Goal: Communication & Community: Participate in discussion

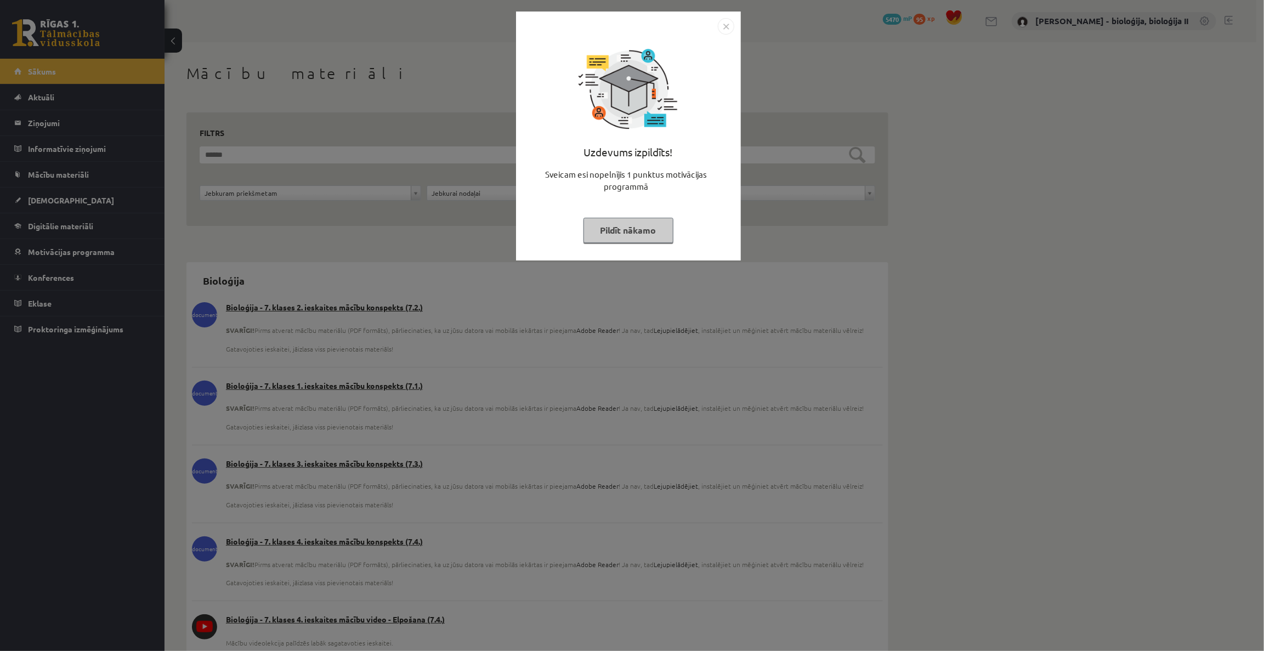
click at [648, 231] on button "Pildīt nākamo" at bounding box center [629, 230] width 90 height 25
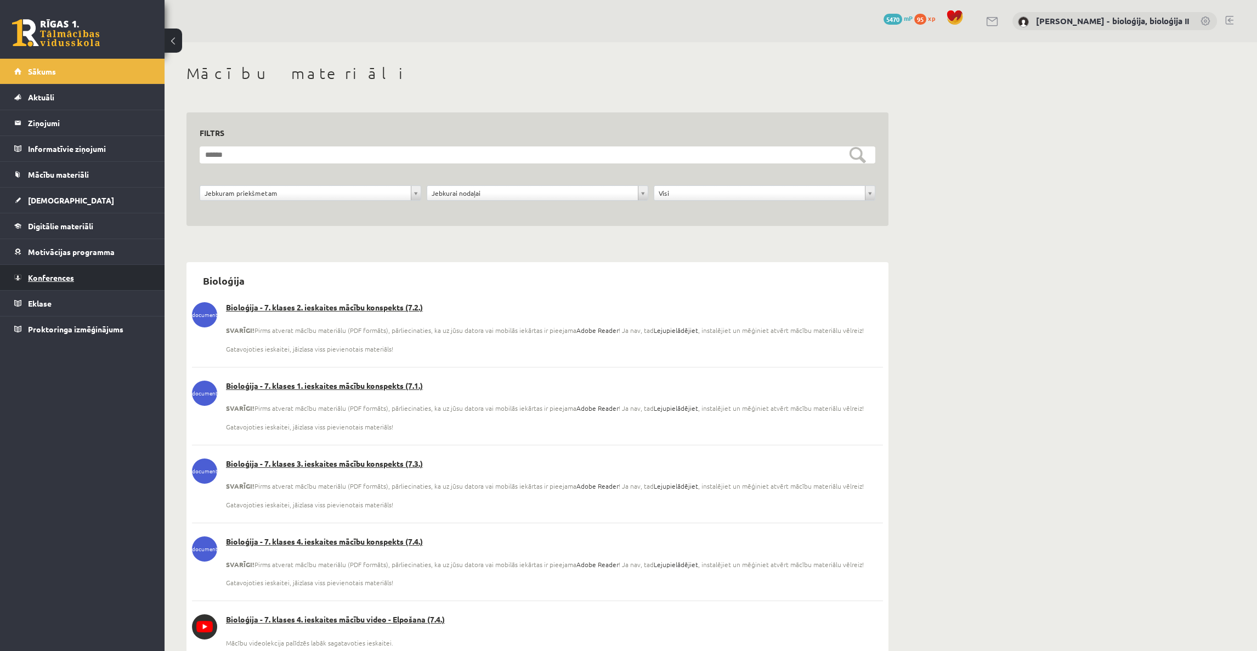
click at [50, 275] on span "Konferences" at bounding box center [51, 278] width 46 height 10
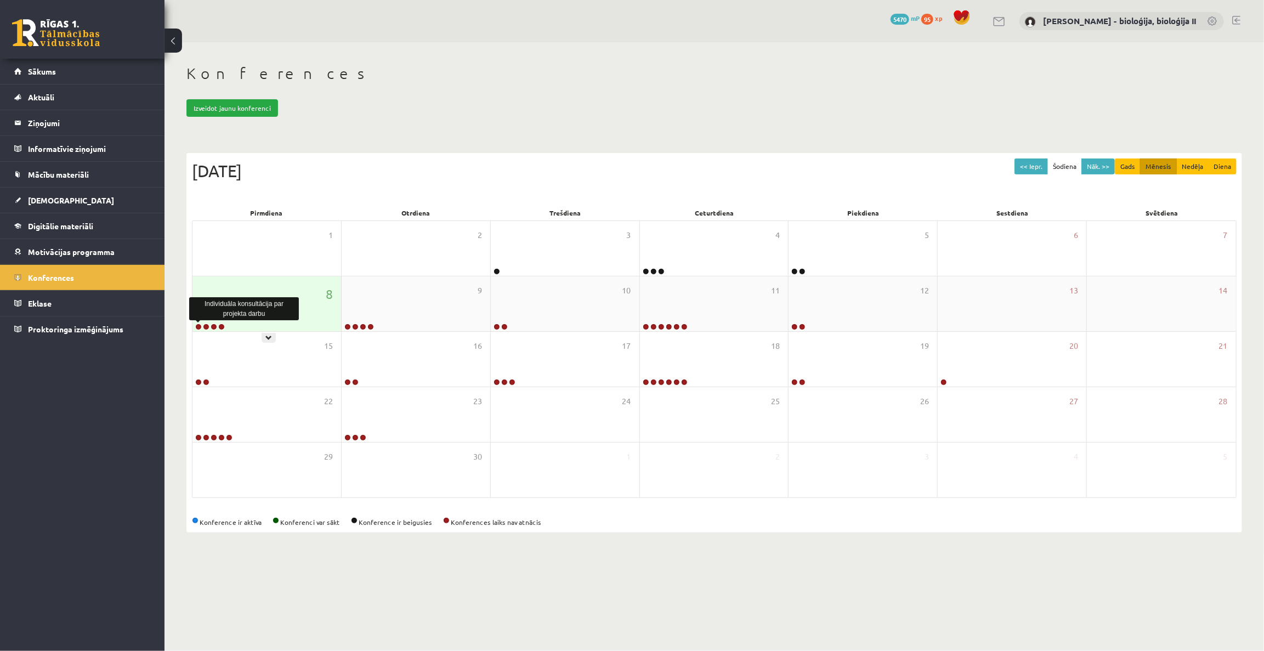
click at [197, 326] on link at bounding box center [198, 327] width 7 height 7
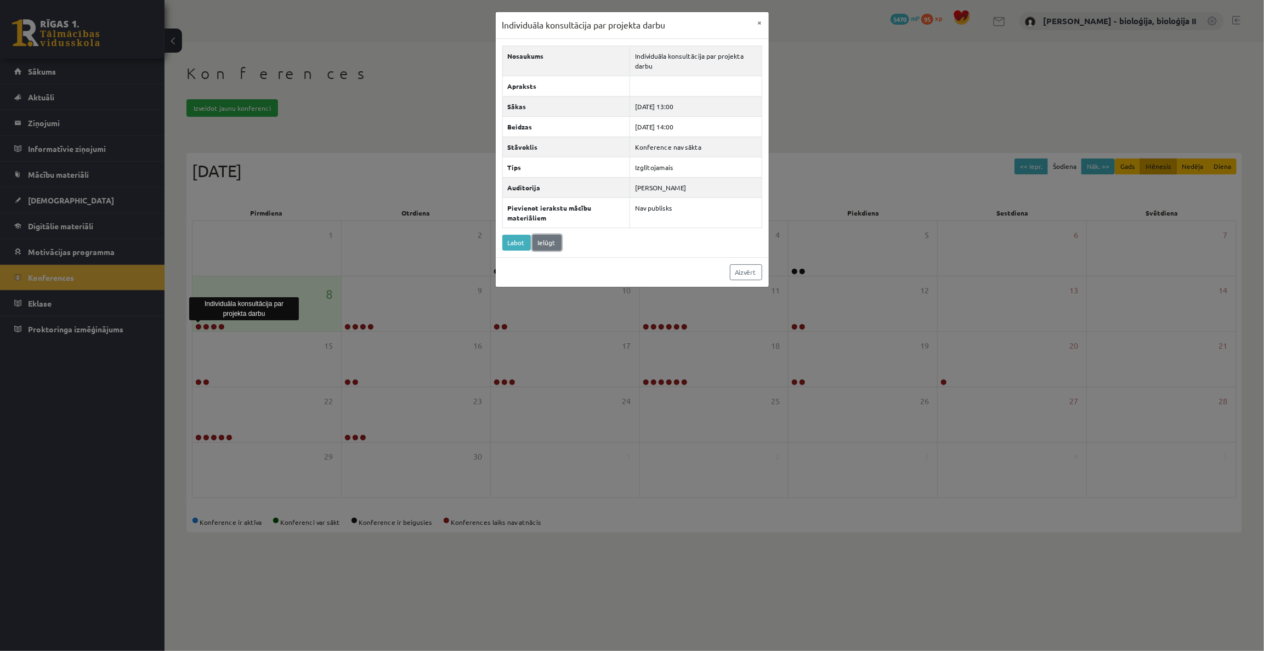
click at [555, 239] on link "Ielūgt" at bounding box center [547, 243] width 29 height 16
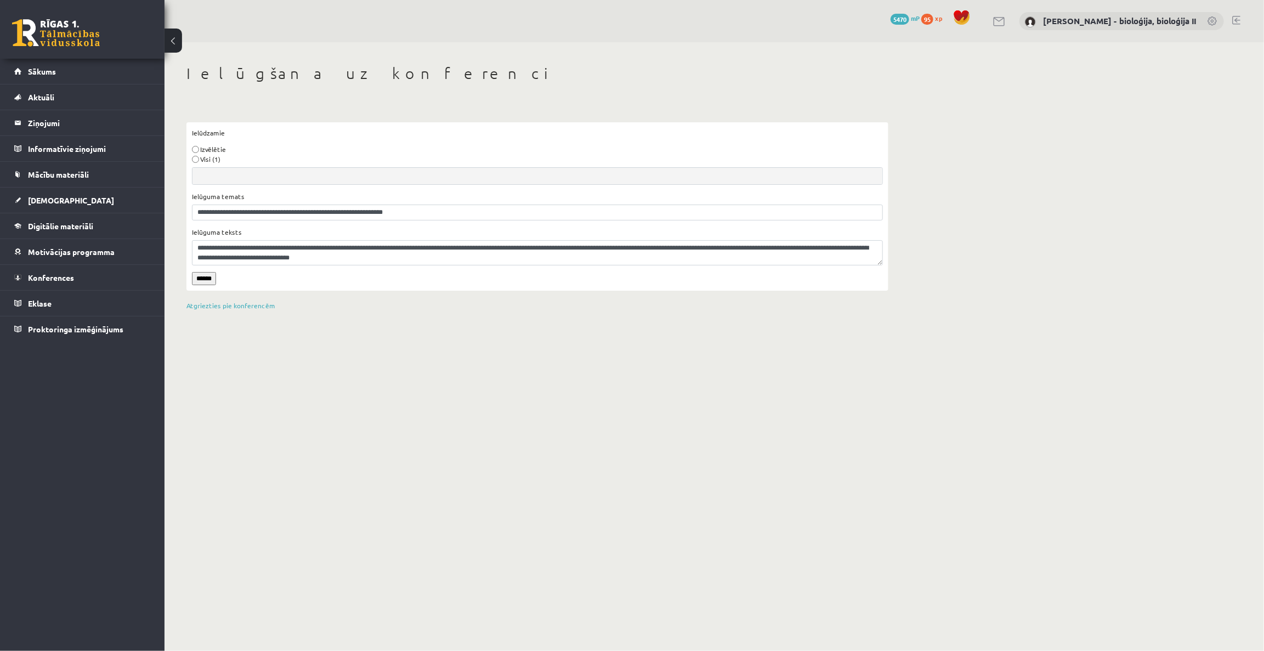
click at [208, 276] on input "******" at bounding box center [204, 278] width 24 height 13
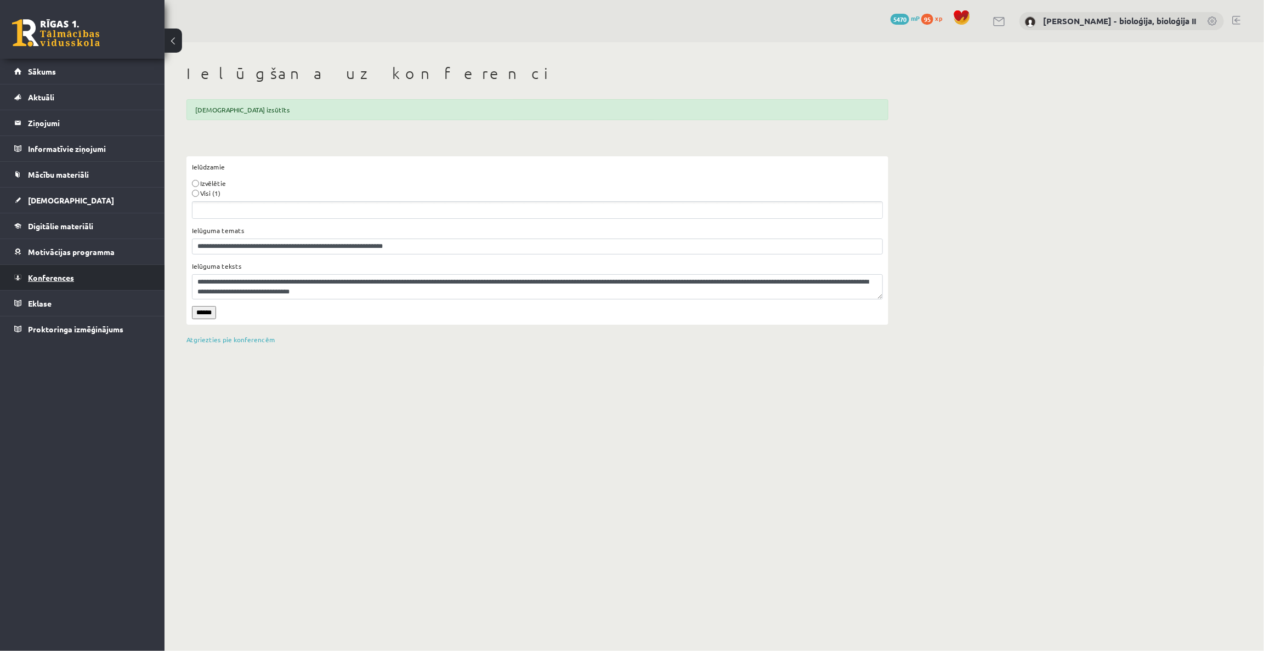
click at [58, 283] on link "Konferences" at bounding box center [82, 277] width 137 height 25
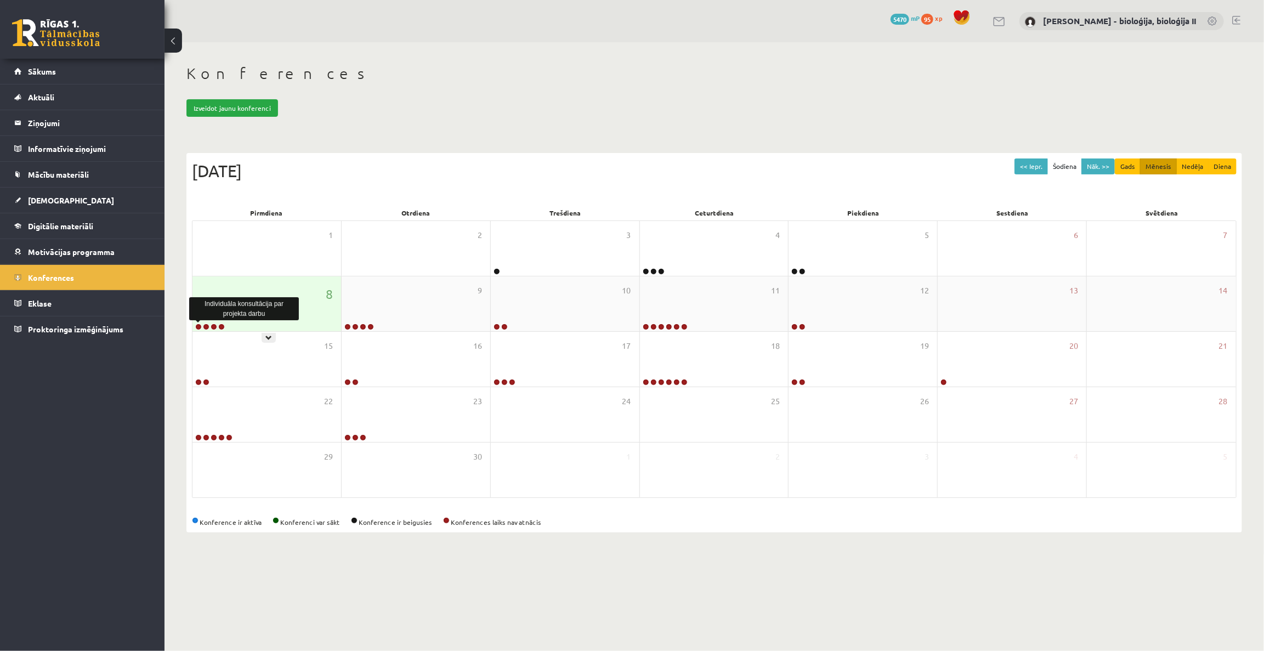
click at [197, 326] on link at bounding box center [198, 327] width 7 height 7
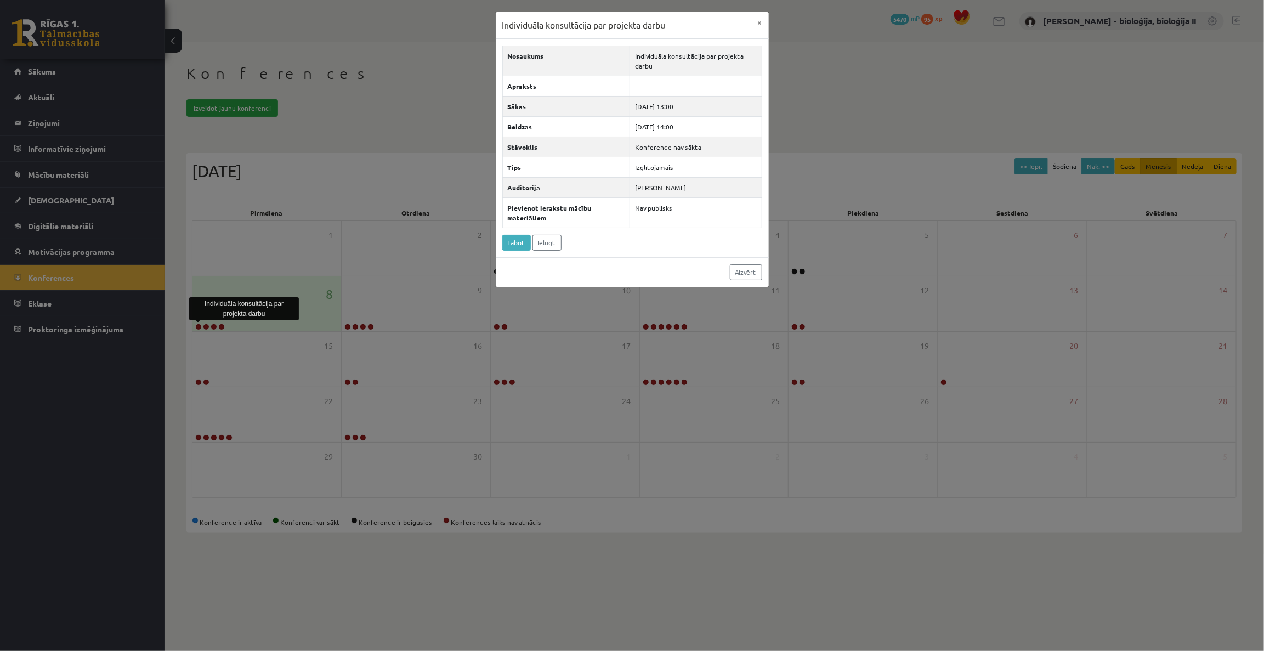
click at [879, 99] on div "Individuāla konsultācija par projekta darbu × Nosaukums Individuāla konsultācij…" at bounding box center [632, 325] width 1264 height 651
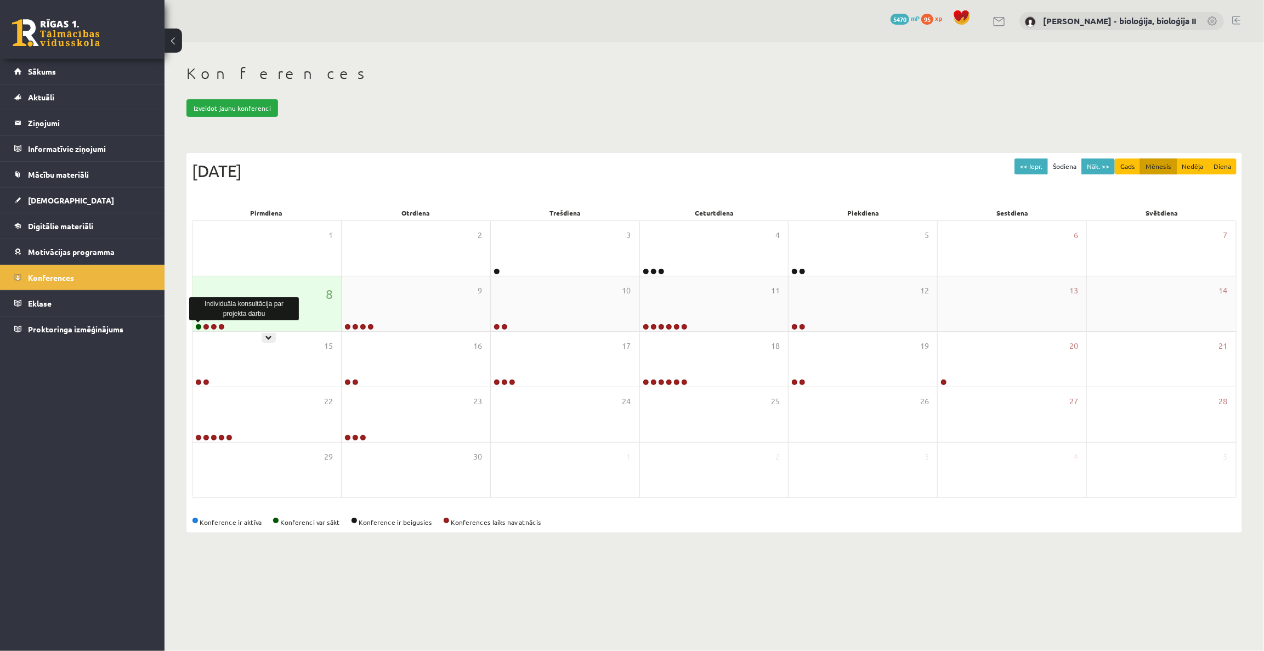
click at [201, 326] on link at bounding box center [198, 327] width 7 height 7
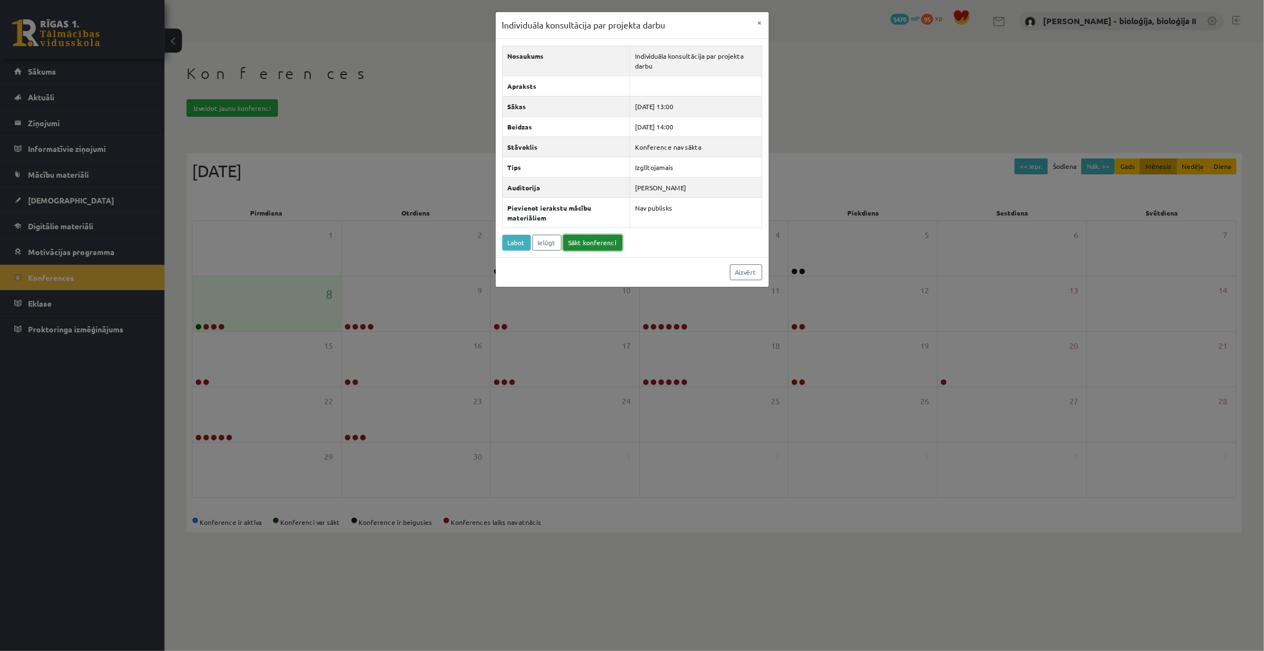
click at [594, 239] on link "Sākt konferenci" at bounding box center [592, 243] width 59 height 16
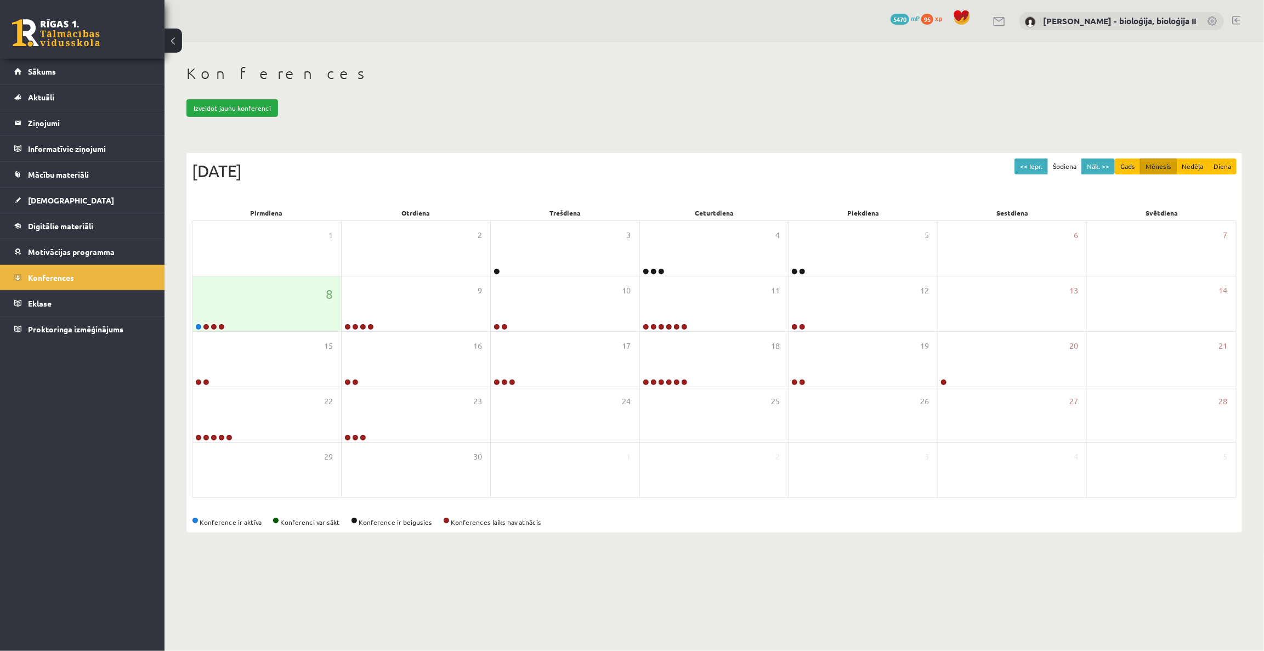
click at [600, 47] on div "Konferences Izveidot jaunu konferenci << Iepr. Šodiena Nāk. >> Gads Mēnesis Ned…" at bounding box center [715, 298] width 1100 height 512
click at [208, 327] on link at bounding box center [206, 327] width 7 height 7
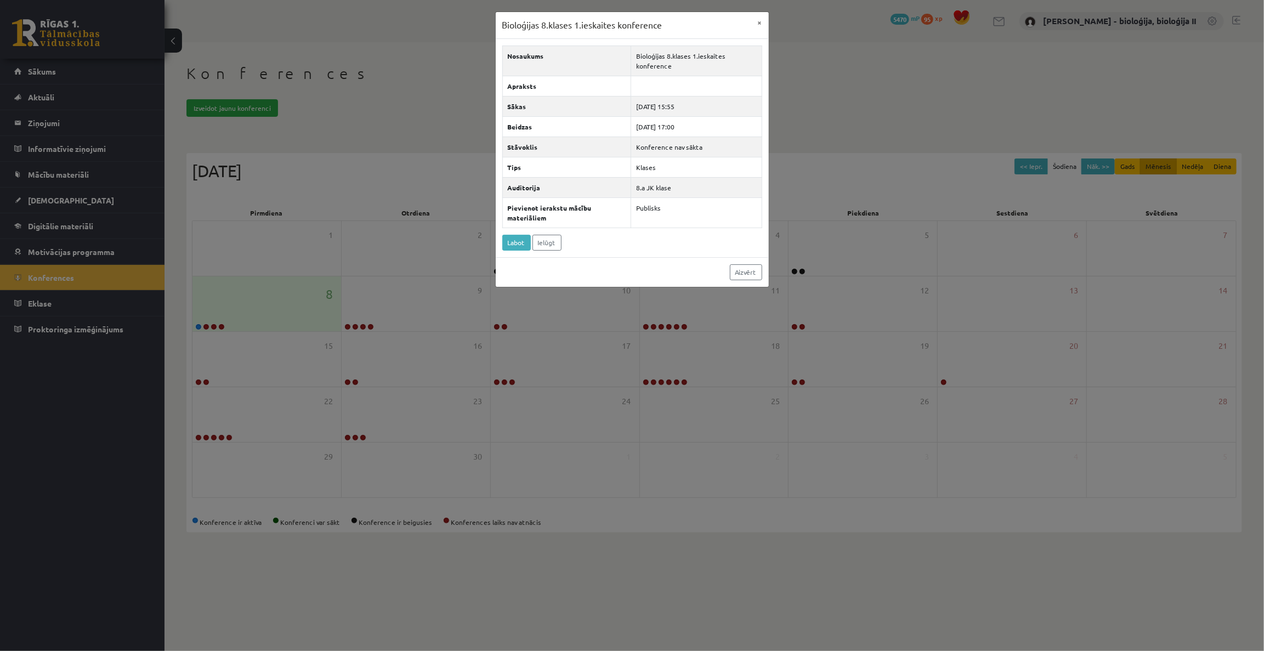
click at [883, 127] on div "Bioloģijas 8.klases 1.ieskaites konference × Nosaukums Bioloģijas 8.klases 1.ie…" at bounding box center [632, 325] width 1264 height 651
